Goal: Transaction & Acquisition: Purchase product/service

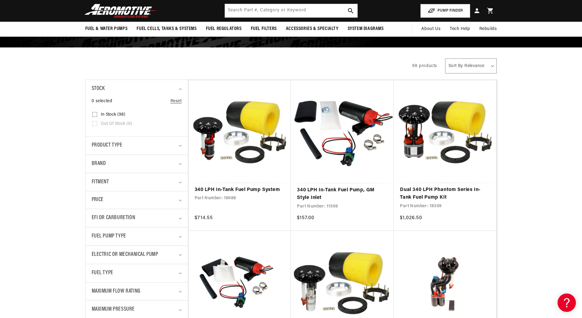
scroll to position [31, 0]
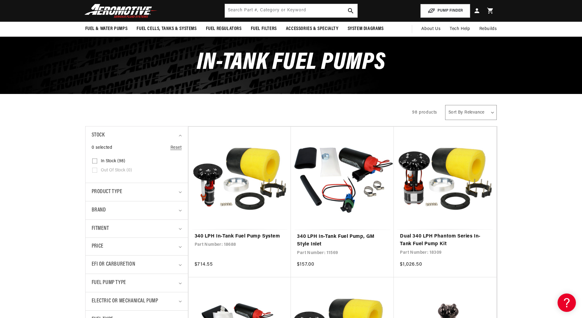
click at [95, 162] on input "In stock (98) In stock (98 products)" at bounding box center [94, 162] width 5 height 5
checkbox input "true"
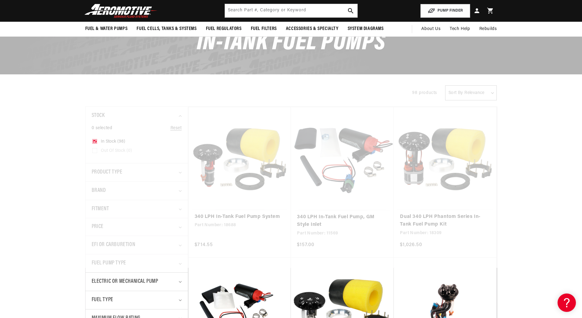
scroll to position [122, 0]
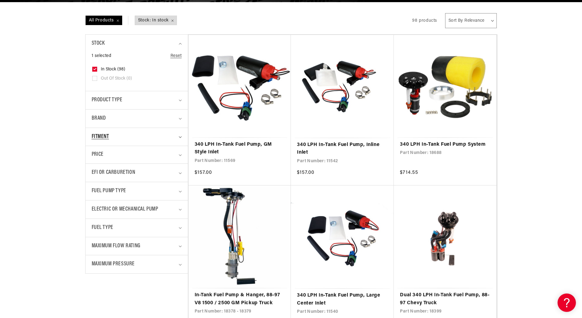
click at [118, 135] on div "Fitment" at bounding box center [134, 136] width 85 height 9
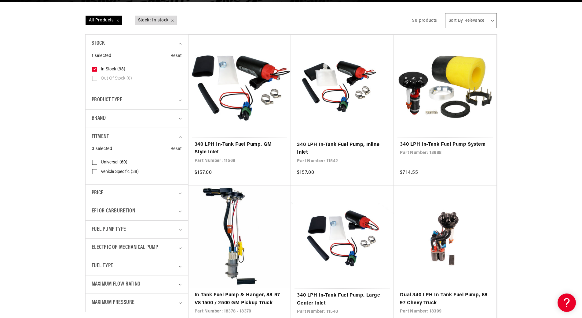
click at [94, 164] on input "Universal (60) Universal (60 products)" at bounding box center [94, 163] width 5 height 5
checkbox input "true"
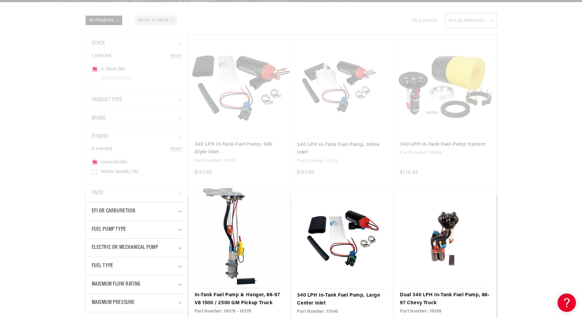
scroll to position [214, 0]
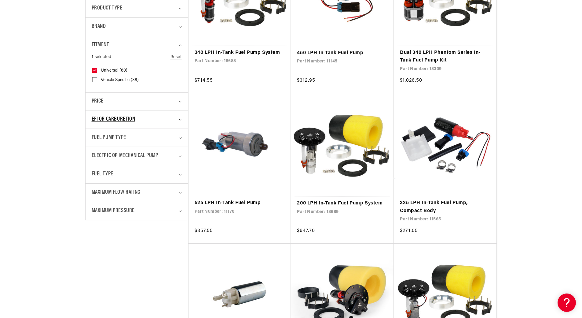
click at [145, 122] on div "EFI or Carburetion" at bounding box center [134, 119] width 85 height 9
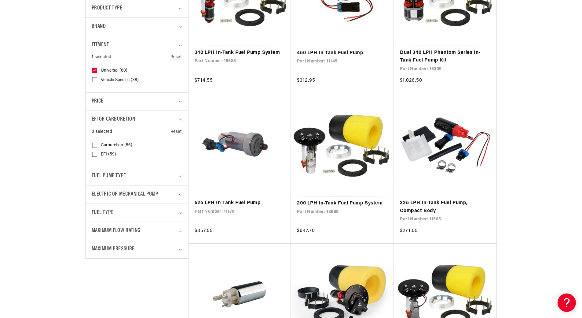
click at [96, 154] on input "EFI (59) EFI (59 products)" at bounding box center [94, 155] width 5 height 5
checkbox input "true"
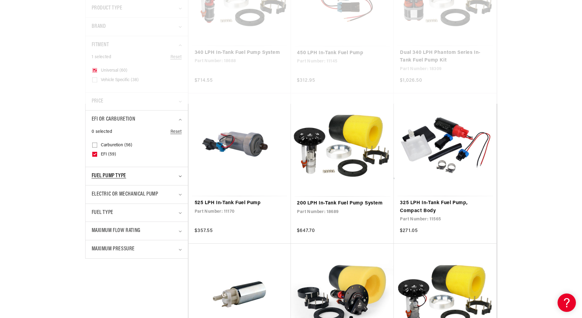
click at [131, 171] on summary "Fuel Pump Type" at bounding box center [137, 176] width 90 height 18
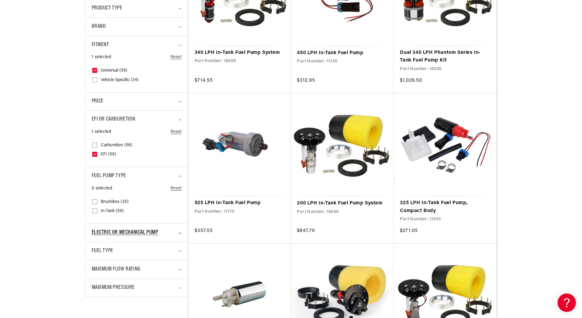
click at [125, 230] on span "Electric or Mechanical Pump" at bounding box center [125, 232] width 67 height 9
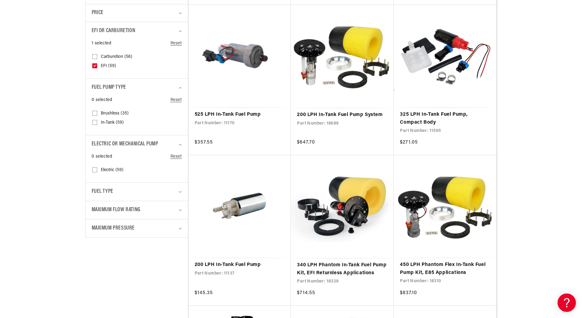
scroll to position [306, 0]
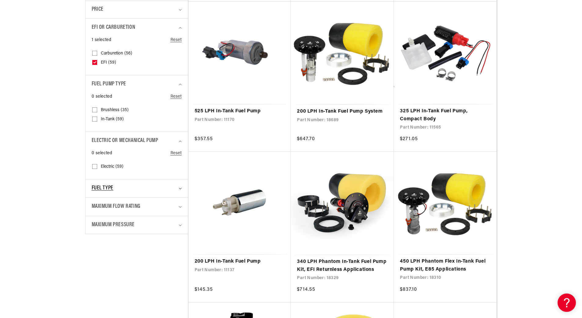
click at [110, 187] on span "Fuel Type" at bounding box center [103, 188] width 22 height 9
click at [94, 223] on input "Gas (30) Gas (30 products)" at bounding box center [94, 224] width 5 height 5
checkbox input "true"
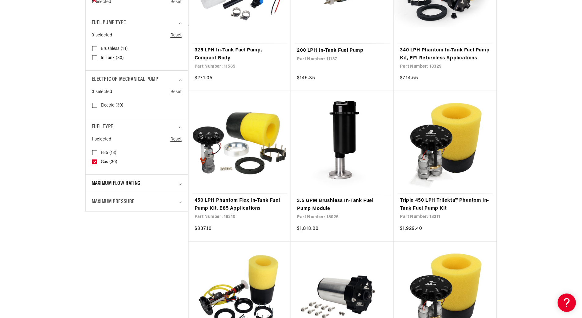
click at [131, 183] on span "Maximum Flow Rating" at bounding box center [116, 183] width 49 height 9
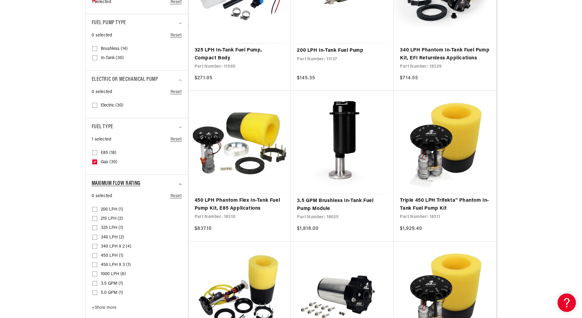
click at [131, 183] on span "Maximum Flow Rating" at bounding box center [116, 183] width 49 height 9
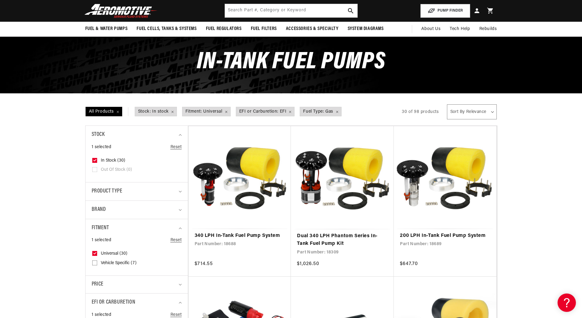
scroll to position [31, 0]
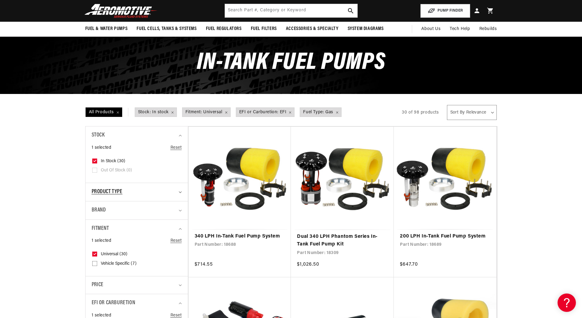
click at [127, 190] on div "Product type" at bounding box center [134, 191] width 85 height 9
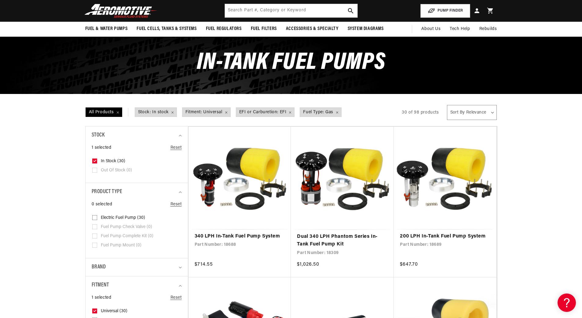
click at [96, 217] on input "Electric Fuel Pump (30) Electric Fuel Pump (30 products)" at bounding box center [94, 218] width 5 height 5
checkbox input "true"
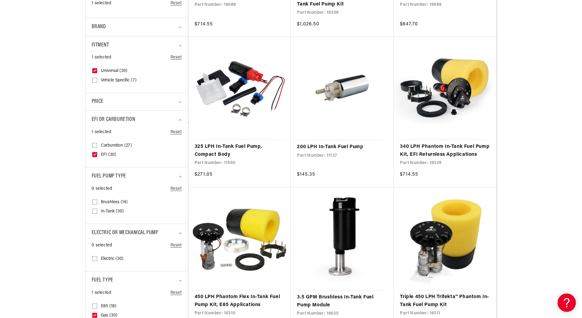
scroll to position [306, 0]
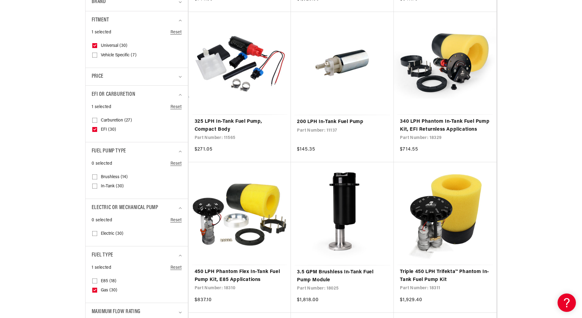
click at [92, 187] on input "In-Tank (30) In-Tank (30 products)" at bounding box center [94, 187] width 5 height 5
checkbox input "true"
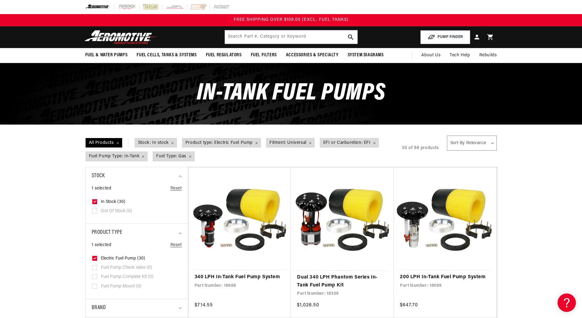
click at [469, 143] on select "Sort By Relevance Sort By Price, Low to High Sort By Price, High to Low" at bounding box center [472, 142] width 50 height 15
select select "price-ascending"
click at [447, 135] on select "Sort By Relevance Sort By Price, Low to High Sort By Price, High to Low" at bounding box center [472, 142] width 50 height 15
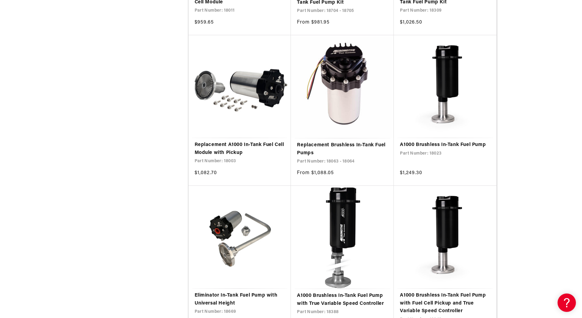
scroll to position [825, 0]
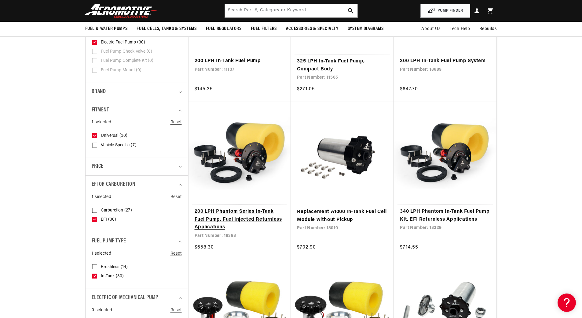
scroll to position [92, 0]
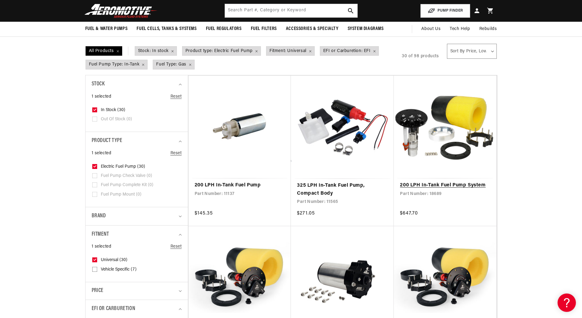
click at [460, 184] on link "200 LPH In-Tank Fuel Pump System" at bounding box center [445, 185] width 90 height 8
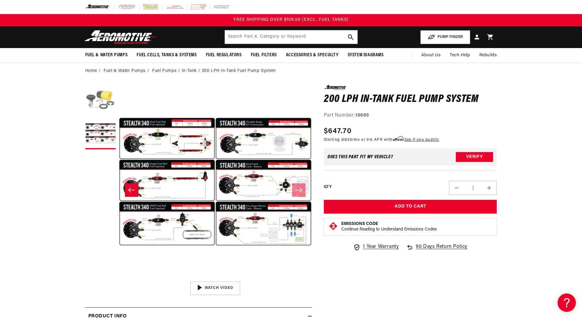
click at [98, 99] on button "Load image 1 in gallery view" at bounding box center [100, 100] width 31 height 31
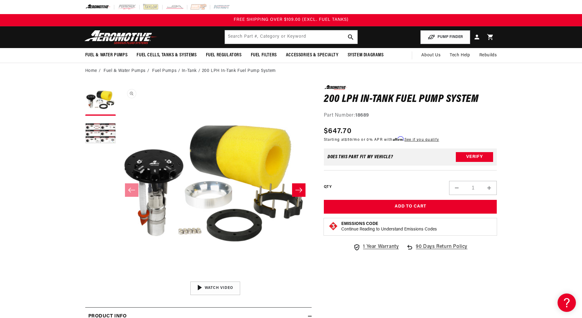
click at [119, 278] on button "Open media 1 in modal" at bounding box center [119, 278] width 0 height 0
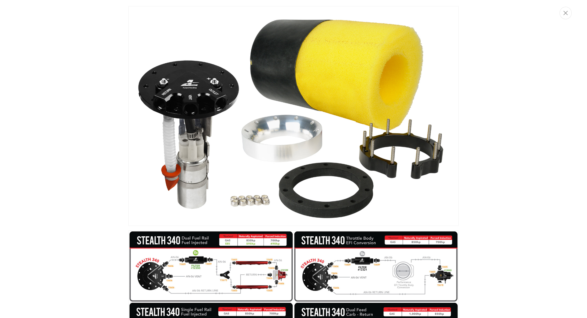
click at [399, 145] on img "Media gallery" at bounding box center [293, 116] width 330 height 220
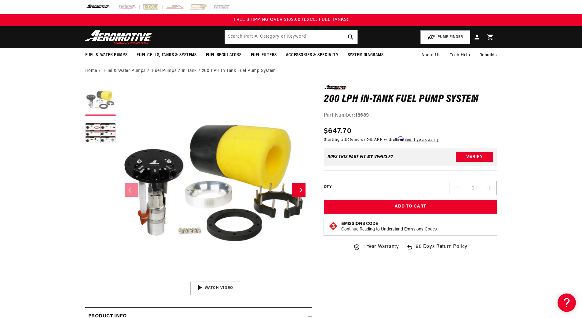
click at [100, 96] on button "Load image 1 in gallery view" at bounding box center [100, 100] width 31 height 31
click at [119, 278] on button "Open media 1 in modal" at bounding box center [119, 278] width 0 height 0
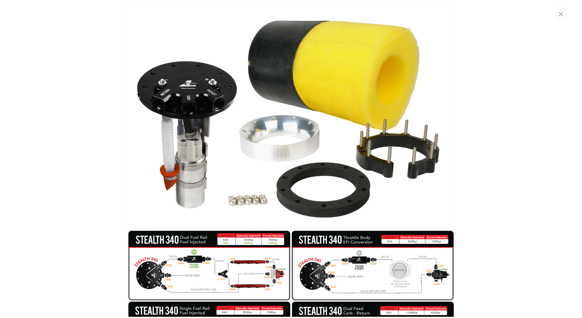
scroll to position [137, 0]
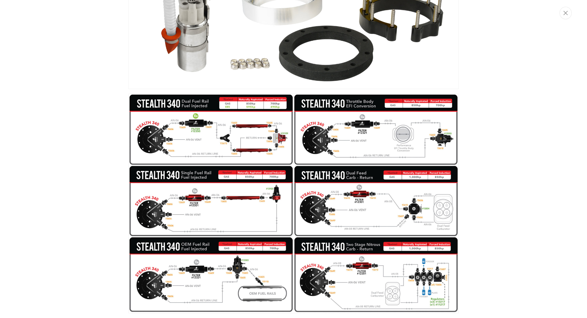
click at [198, 134] on img "Media gallery" at bounding box center [293, 204] width 330 height 220
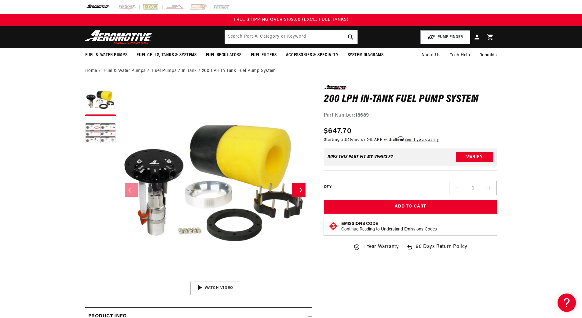
drag, startPoint x: 105, startPoint y: 132, endPoint x: 105, endPoint y: 122, distance: 9.8
click at [105, 132] on button "Load image 2 in gallery view" at bounding box center [100, 134] width 31 height 31
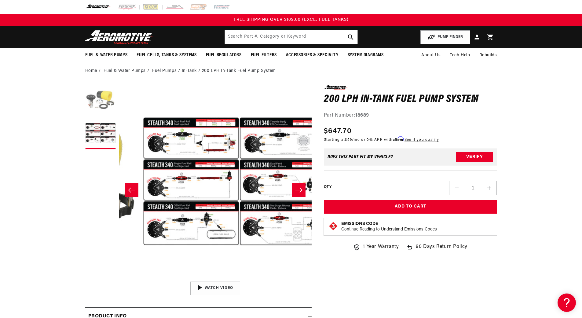
click at [102, 109] on button "Load image 1 in gallery view" at bounding box center [100, 100] width 31 height 31
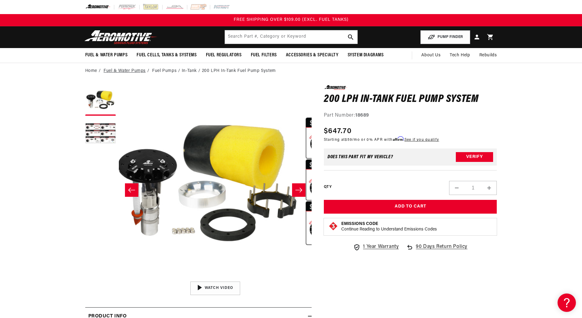
scroll to position [0, 0]
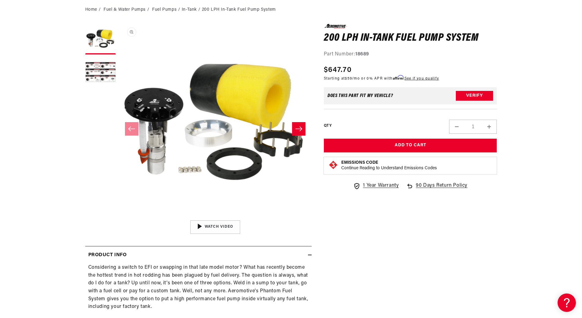
scroll to position [0, 0]
click at [168, 9] on link "Fuel Pumps" at bounding box center [164, 9] width 24 height 7
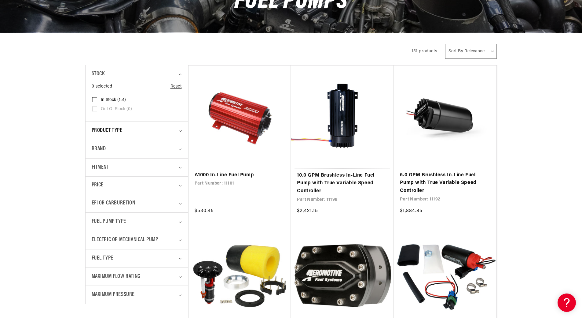
click at [122, 132] on span "Product type" at bounding box center [107, 130] width 31 height 9
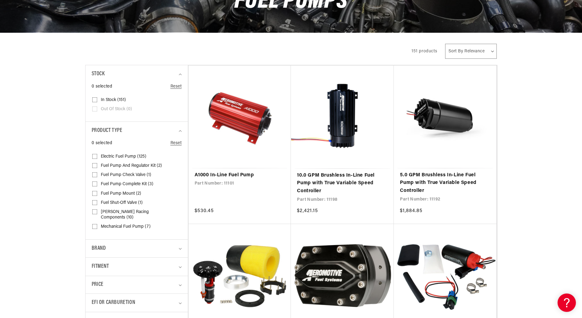
click at [94, 157] on input "Electric Fuel Pump (125) Electric Fuel Pump (125 products)" at bounding box center [94, 157] width 5 height 5
checkbox input "true"
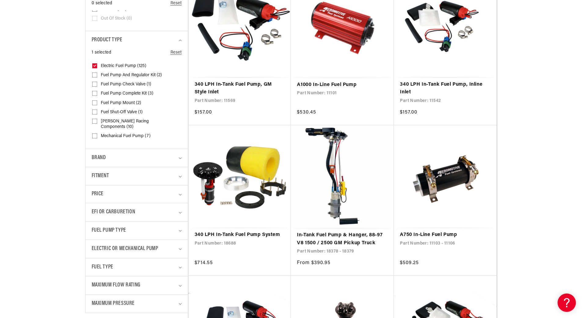
scroll to position [183, 0]
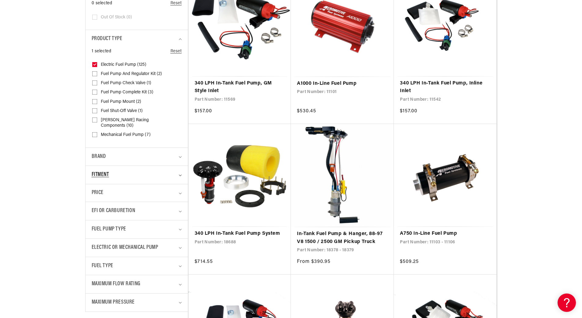
click at [113, 170] on div "Fitment" at bounding box center [134, 174] width 85 height 9
click at [97, 199] on input "Universal (88) Universal (88 products)" at bounding box center [94, 201] width 5 height 5
checkbox input "true"
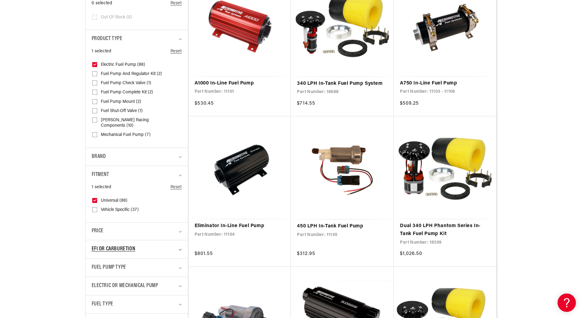
click at [117, 245] on span "EFI or Carburetion" at bounding box center [114, 249] width 44 height 9
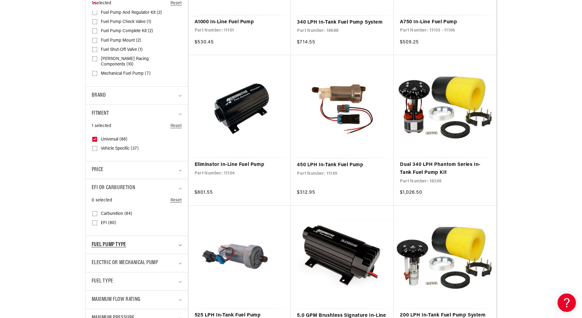
click at [118, 240] on span "Fuel Pump Type" at bounding box center [109, 244] width 35 height 9
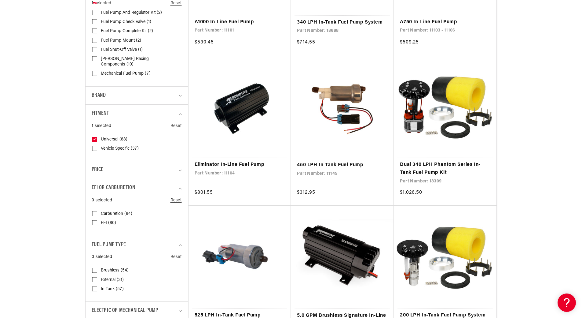
click at [95, 287] on input "In-Tank (57) In-Tank (57 products)" at bounding box center [94, 289] width 5 height 5
checkbox input "true"
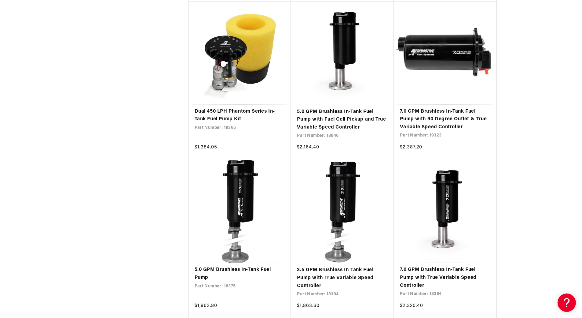
scroll to position [1040, 0]
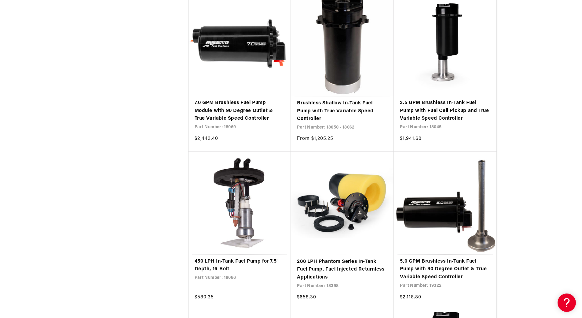
scroll to position [1376, 0]
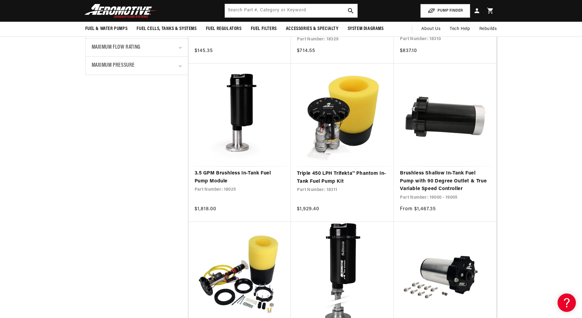
scroll to position [520, 0]
